Goal: Task Accomplishment & Management: Complete application form

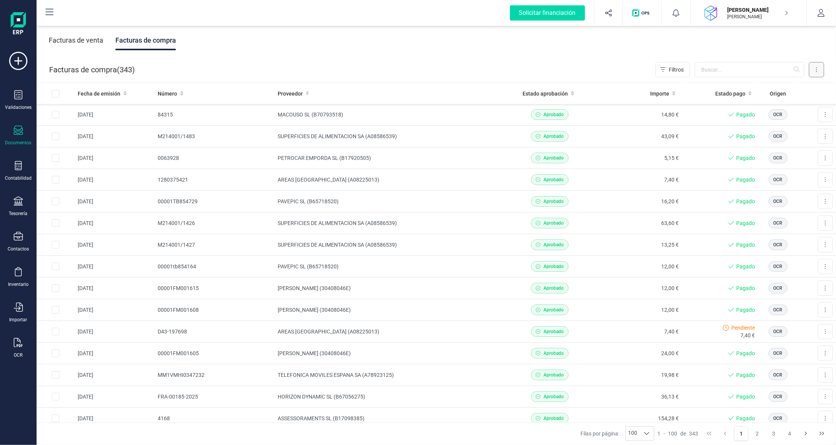
click at [817, 71] on button at bounding box center [816, 69] width 15 height 15
click at [759, 134] on span "Escanear (OCR)" at bounding box center [764, 134] width 38 height 8
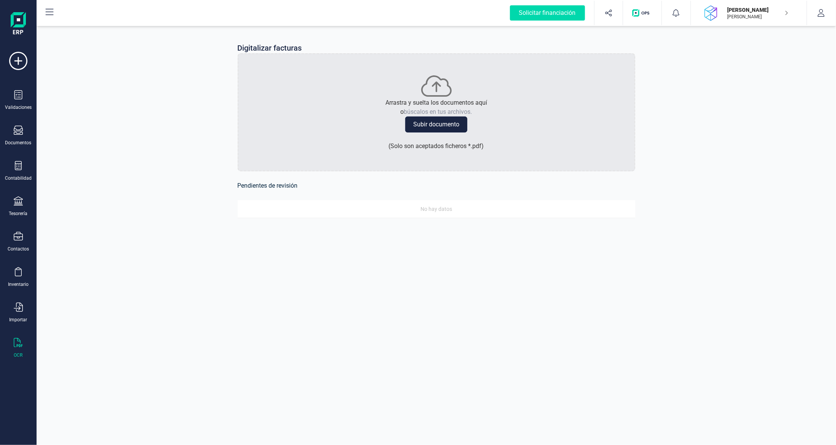
click at [425, 126] on button "Subir documento" at bounding box center [436, 125] width 62 height 16
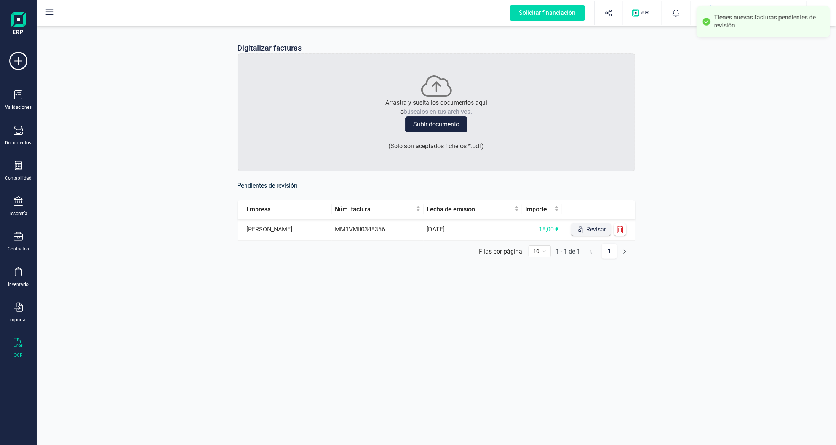
click at [592, 229] on button "Revisar" at bounding box center [591, 229] width 40 height 12
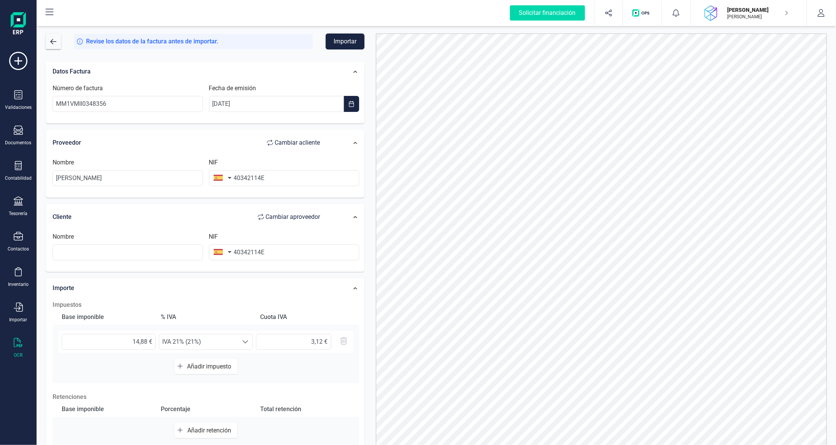
click at [296, 143] on span "Cambiar a cliente" at bounding box center [297, 142] width 45 height 9
type input "[PERSON_NAME]"
drag, startPoint x: 290, startPoint y: 176, endPoint x: 127, endPoint y: 165, distance: 163.0
click at [167, 168] on div "Nombre NIF 40342114E" at bounding box center [205, 175] width 313 height 34
click at [265, 177] on input "text" at bounding box center [284, 178] width 150 height 16
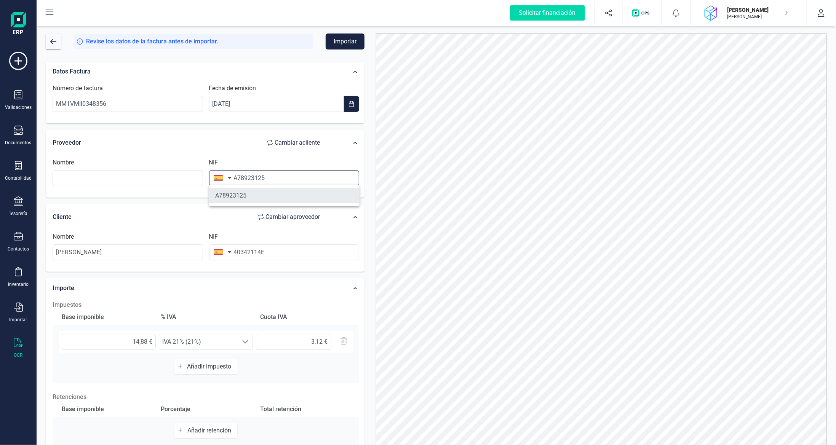
type input "A78923125"
click at [256, 192] on li "A78923125" at bounding box center [284, 195] width 150 height 15
type input "TELEFONICA MOVILES ESPANA SA"
click at [343, 44] on button "Importar" at bounding box center [345, 42] width 39 height 16
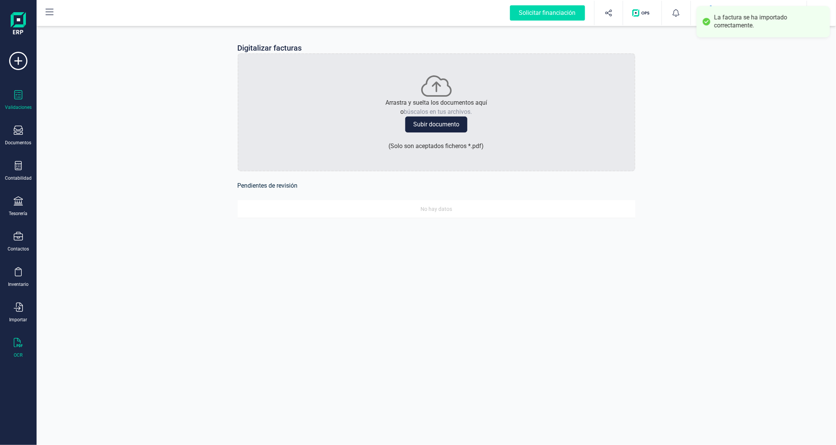
click at [18, 100] on div at bounding box center [18, 95] width 9 height 11
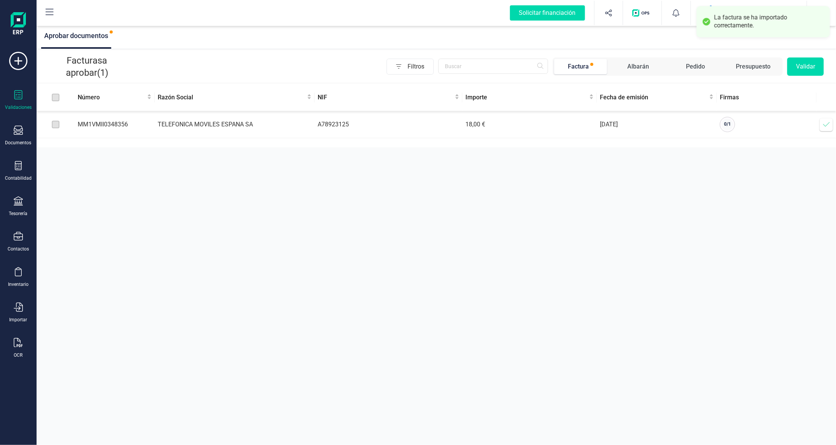
click at [825, 125] on icon at bounding box center [826, 125] width 8 height 8
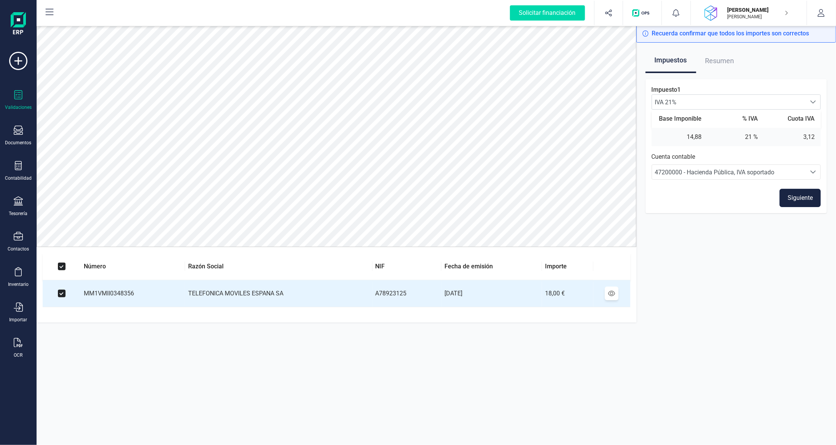
click at [807, 199] on button "Siguiente" at bounding box center [799, 198] width 41 height 18
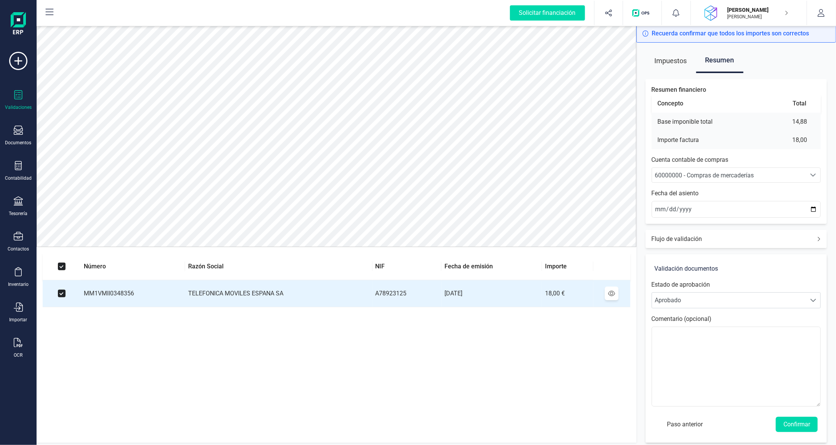
click at [743, 173] on span "60000000 - Compras de mercaderías" at bounding box center [704, 175] width 99 height 7
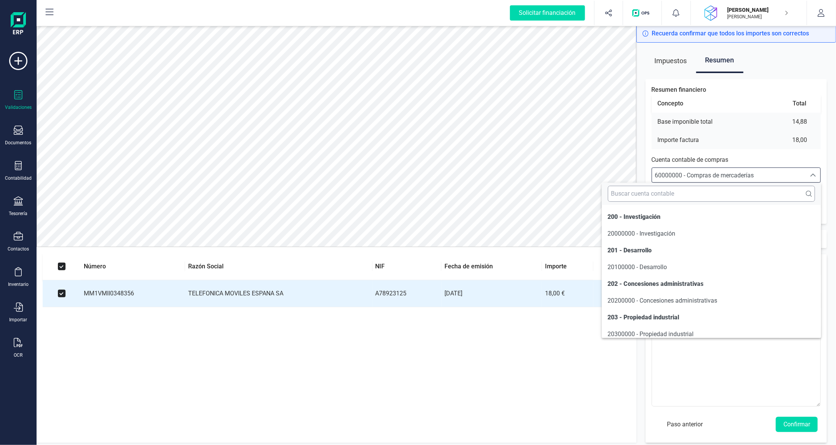
scroll to position [3641, 0]
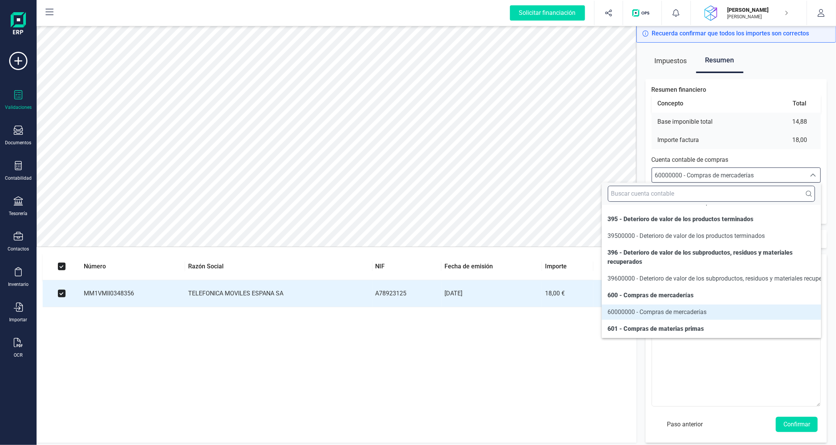
click at [726, 187] on input "text" at bounding box center [711, 194] width 207 height 16
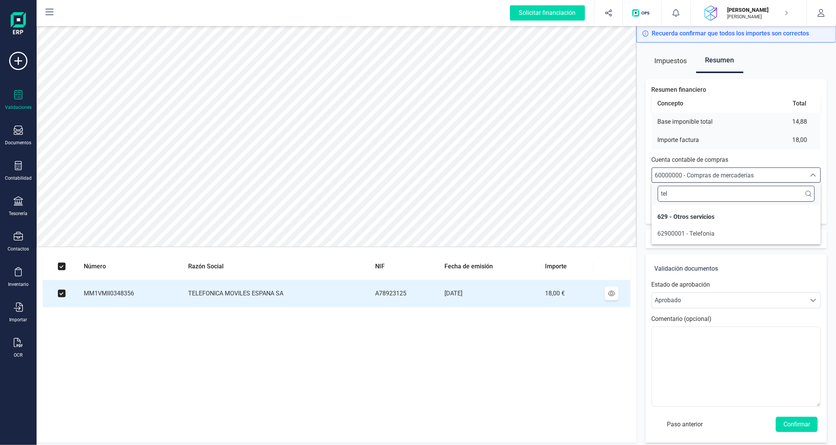
scroll to position [0, 0]
type input "tele"
click at [701, 235] on span "62900001 - Telefonia" at bounding box center [686, 233] width 57 height 7
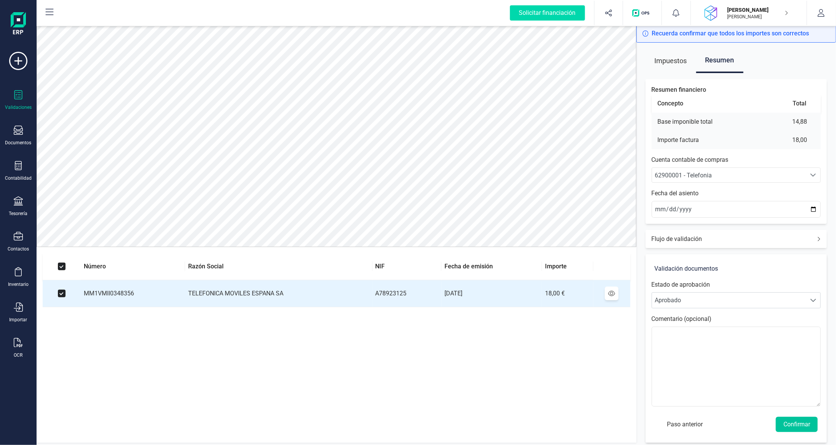
click at [806, 421] on button "Confirmar" at bounding box center [797, 424] width 42 height 15
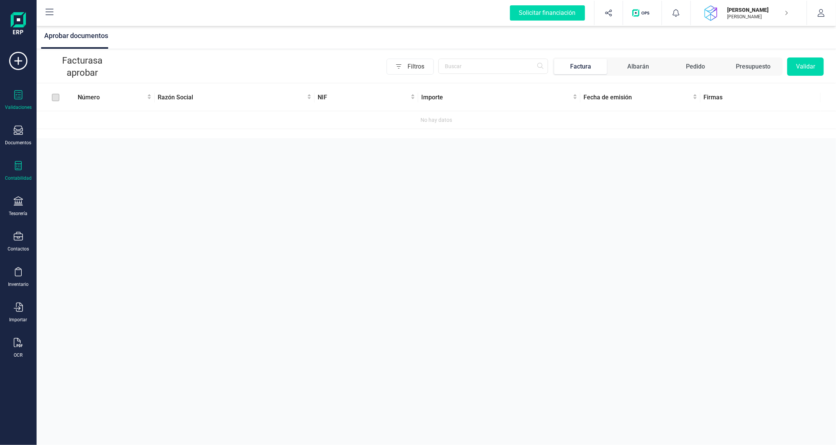
click at [18, 167] on icon at bounding box center [18, 165] width 7 height 9
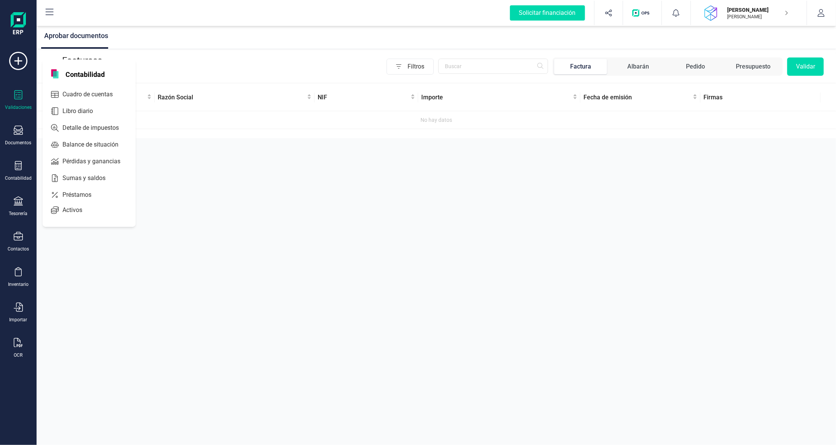
click at [16, 160] on div "Validaciones Documentos Documentos Presupuestos Pedidos Albaranes Facturas Fact…" at bounding box center [18, 208] width 30 height 313
click at [25, 136] on div "Documentos" at bounding box center [18, 136] width 30 height 20
click at [86, 107] on div at bounding box center [93, 109] width 14 height 9
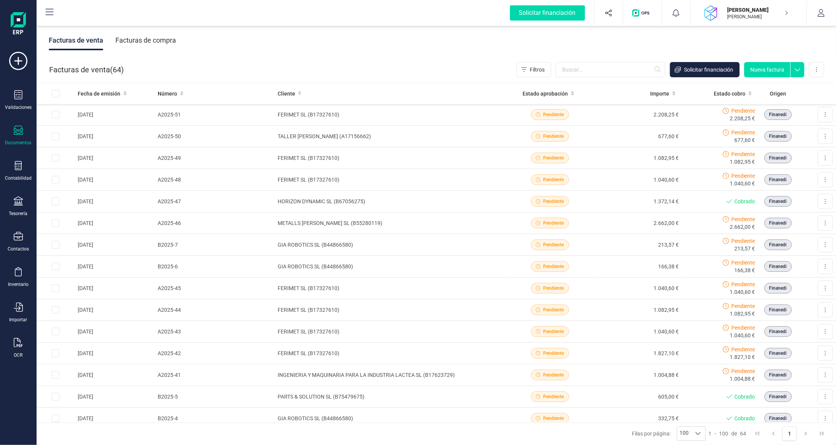
click at [148, 41] on div "Facturas de compra" at bounding box center [145, 40] width 61 height 20
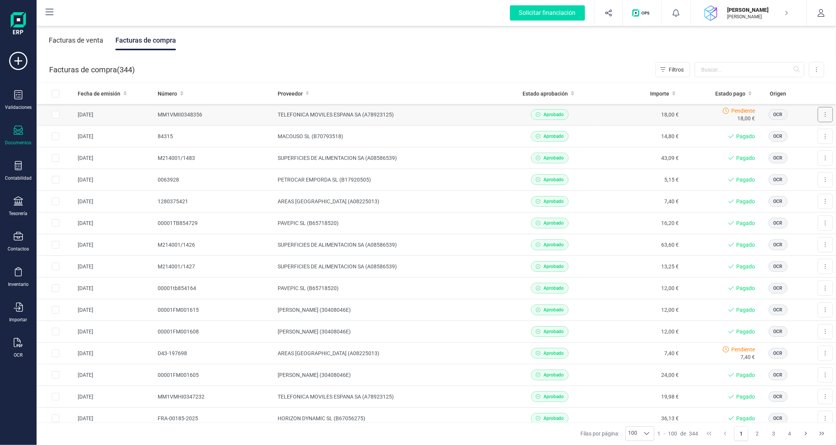
click at [818, 115] on button at bounding box center [824, 114] width 15 height 15
click at [309, 113] on td "TELEFONICA MOVILES ESPANA SA (A78923125)" at bounding box center [390, 115] width 231 height 22
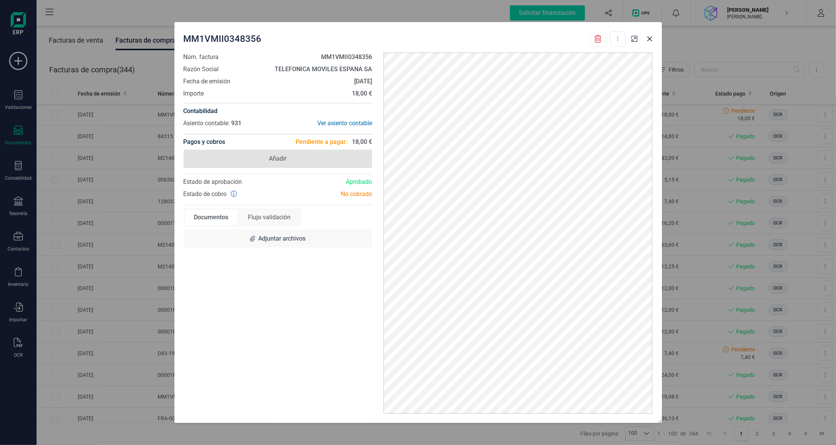
click at [302, 161] on span "Añadir" at bounding box center [278, 159] width 189 height 18
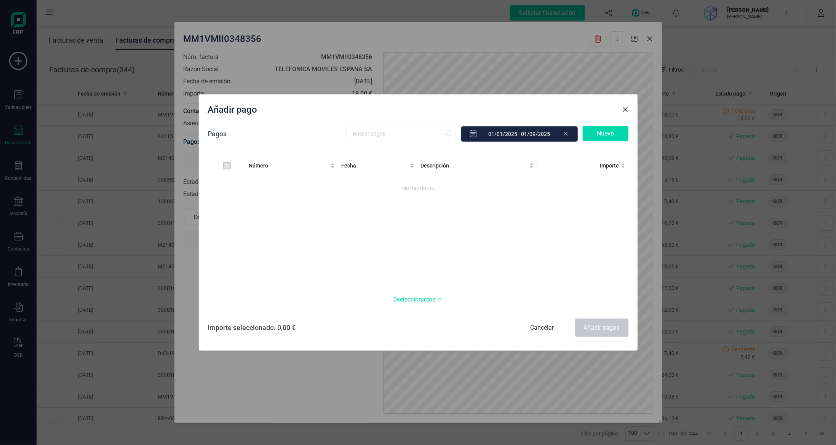
click at [608, 128] on div "Nuevo" at bounding box center [606, 133] width 46 height 15
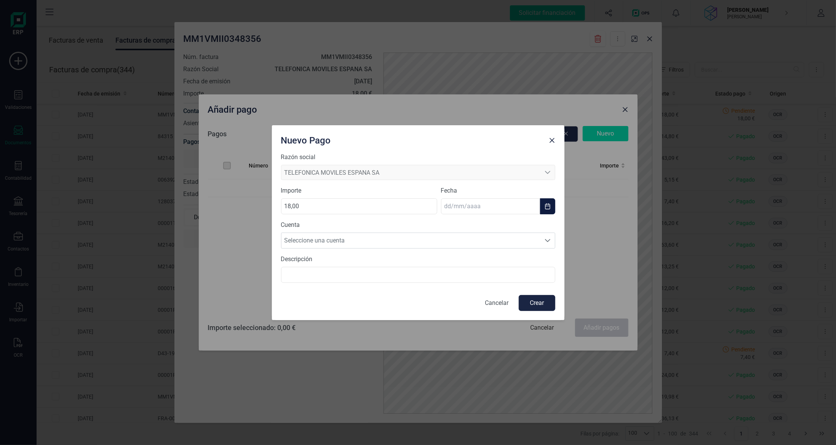
click at [449, 206] on input "text" at bounding box center [490, 206] width 99 height 16
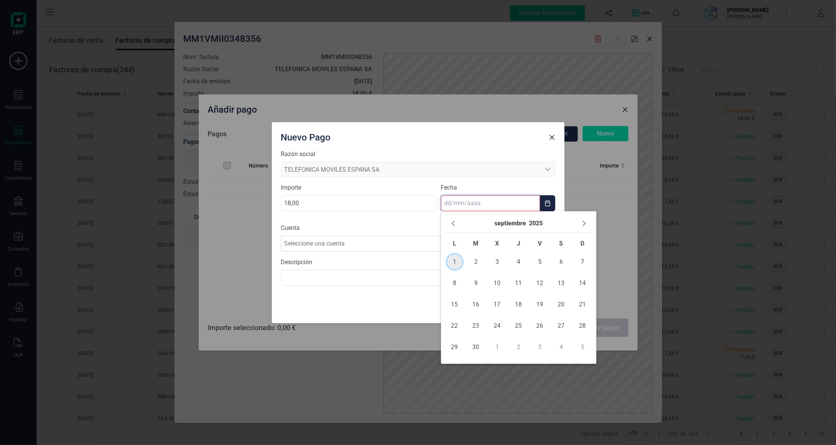
click at [453, 263] on span "1" at bounding box center [454, 261] width 15 height 15
type input "[DATE]"
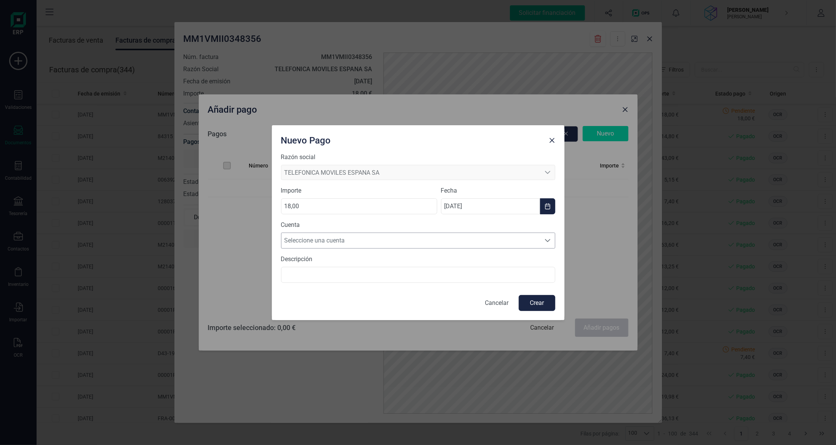
click at [445, 242] on span "Seleccione una cuenta" at bounding box center [410, 240] width 259 height 15
click at [438, 255] on li "[FINANCIAL_ID]" at bounding box center [418, 258] width 274 height 15
click at [538, 305] on button "Crear" at bounding box center [537, 303] width 37 height 16
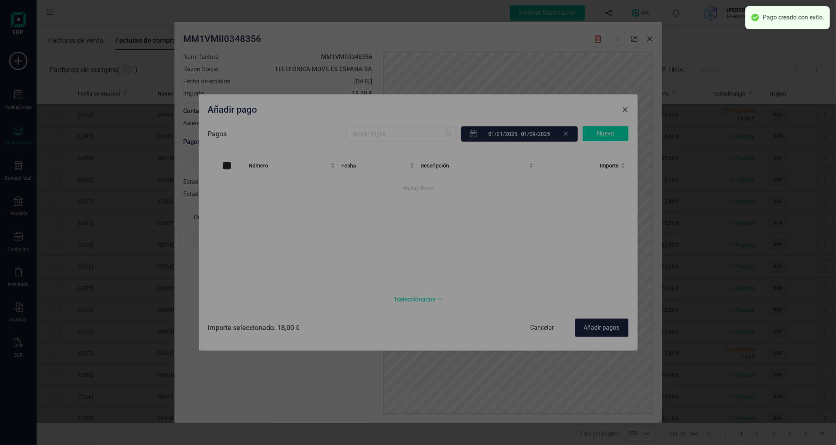
checkbox input "true"
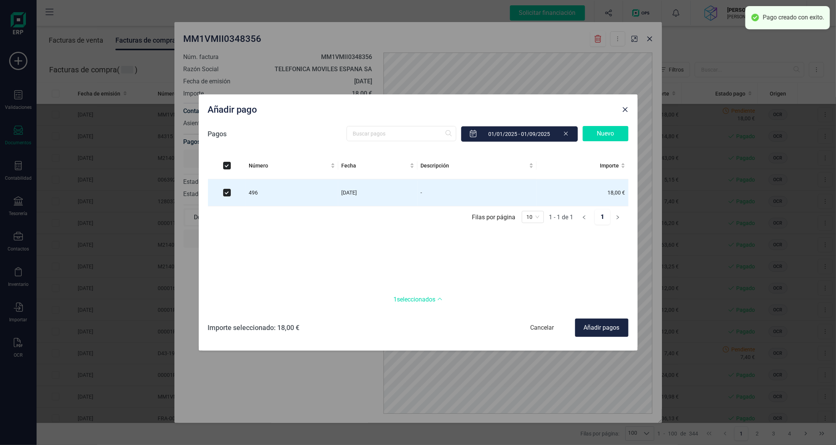
click at [602, 327] on div "Añadir pagos" at bounding box center [601, 328] width 53 height 18
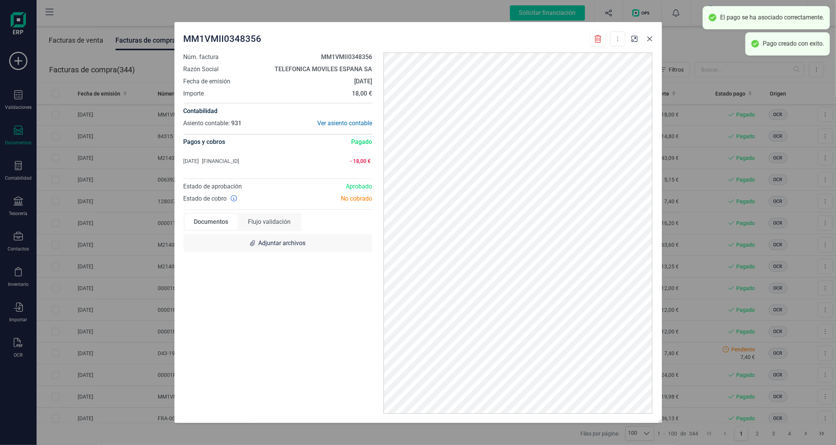
click at [650, 37] on icon "button" at bounding box center [649, 39] width 6 height 6
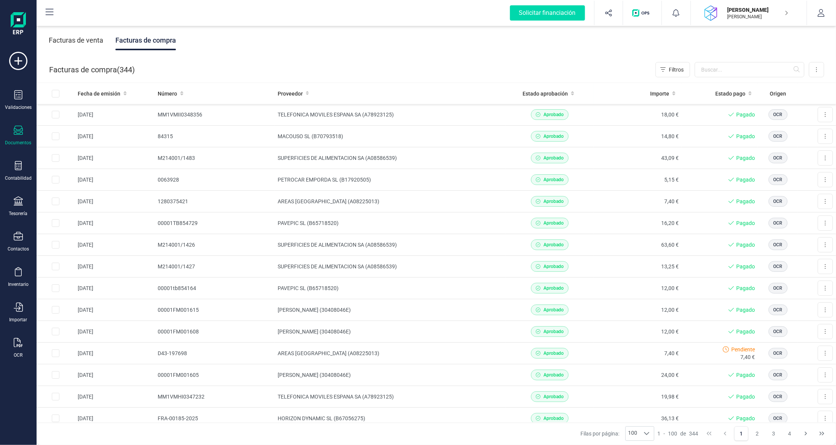
click at [79, 41] on div "Facturas de venta" at bounding box center [76, 40] width 54 height 20
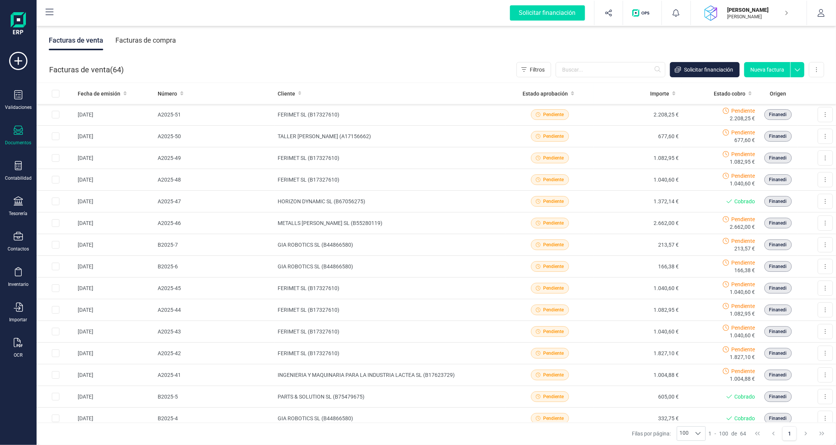
click at [147, 42] on div "Facturas de compra" at bounding box center [145, 40] width 61 height 20
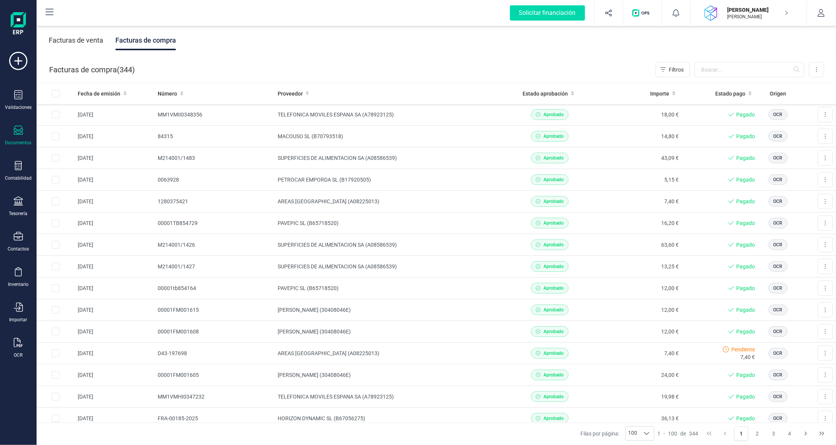
click at [430, 44] on div "Facturas de venta Facturas de compra" at bounding box center [436, 40] width 799 height 32
